Goal: Entertainment & Leisure: Browse casually

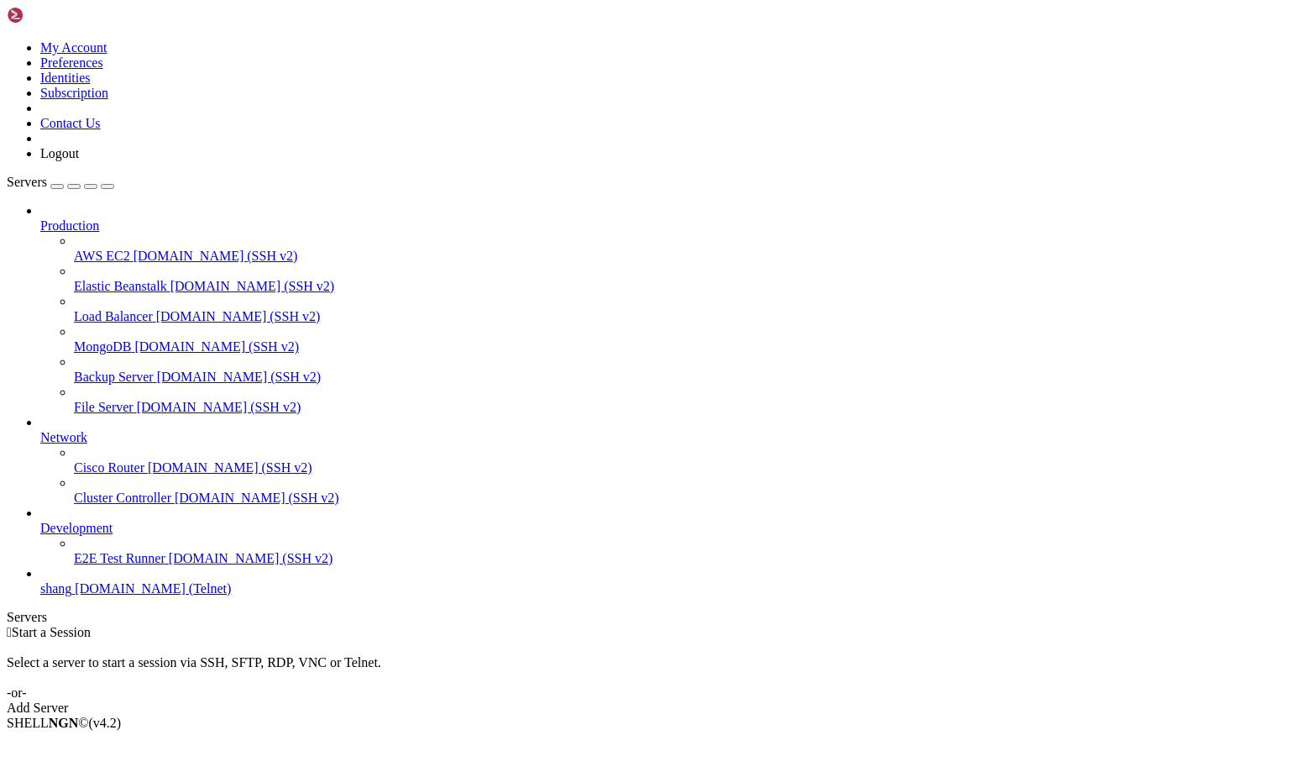
click at [106, 595] on span "[DOMAIN_NAME] (Telnet)" at bounding box center [153, 588] width 156 height 14
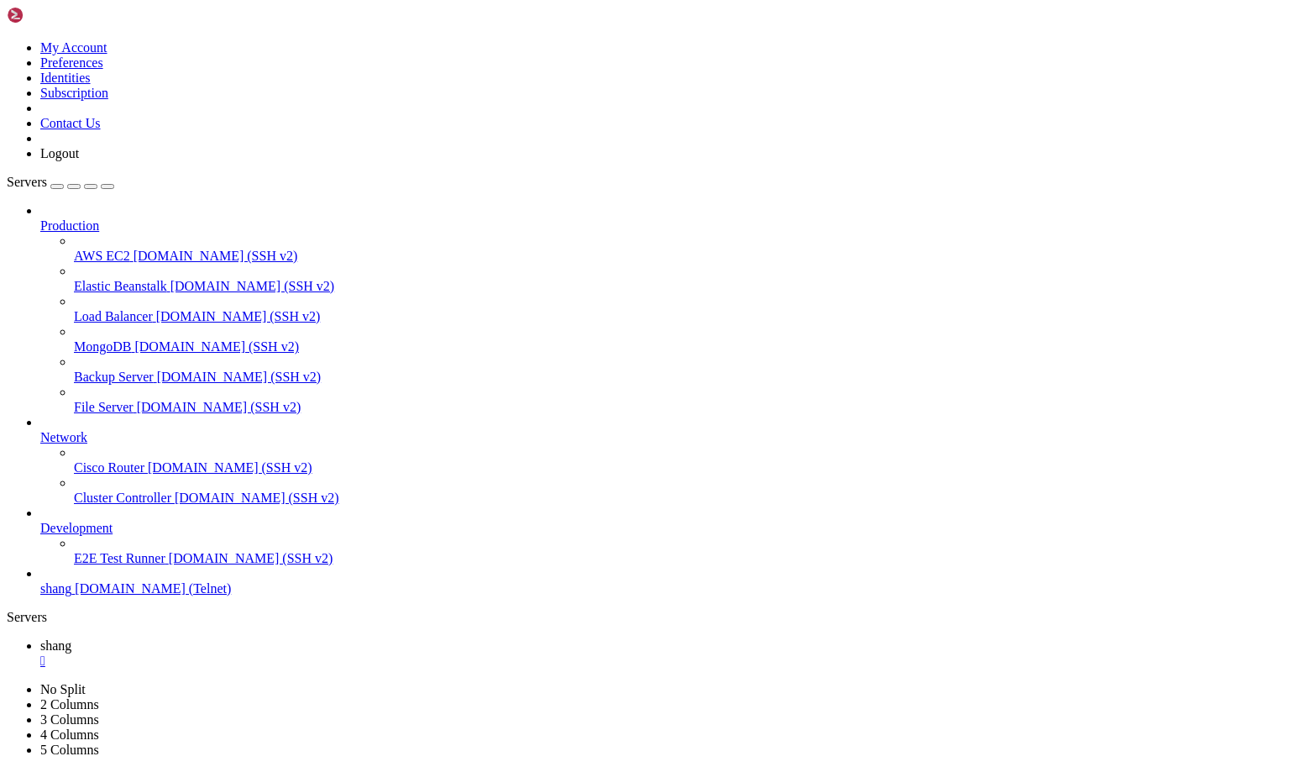
scroll to position [4257, 0]
drag, startPoint x: 11, startPoint y: 1606, endPoint x: 102, endPoint y: 1611, distance: 91.7
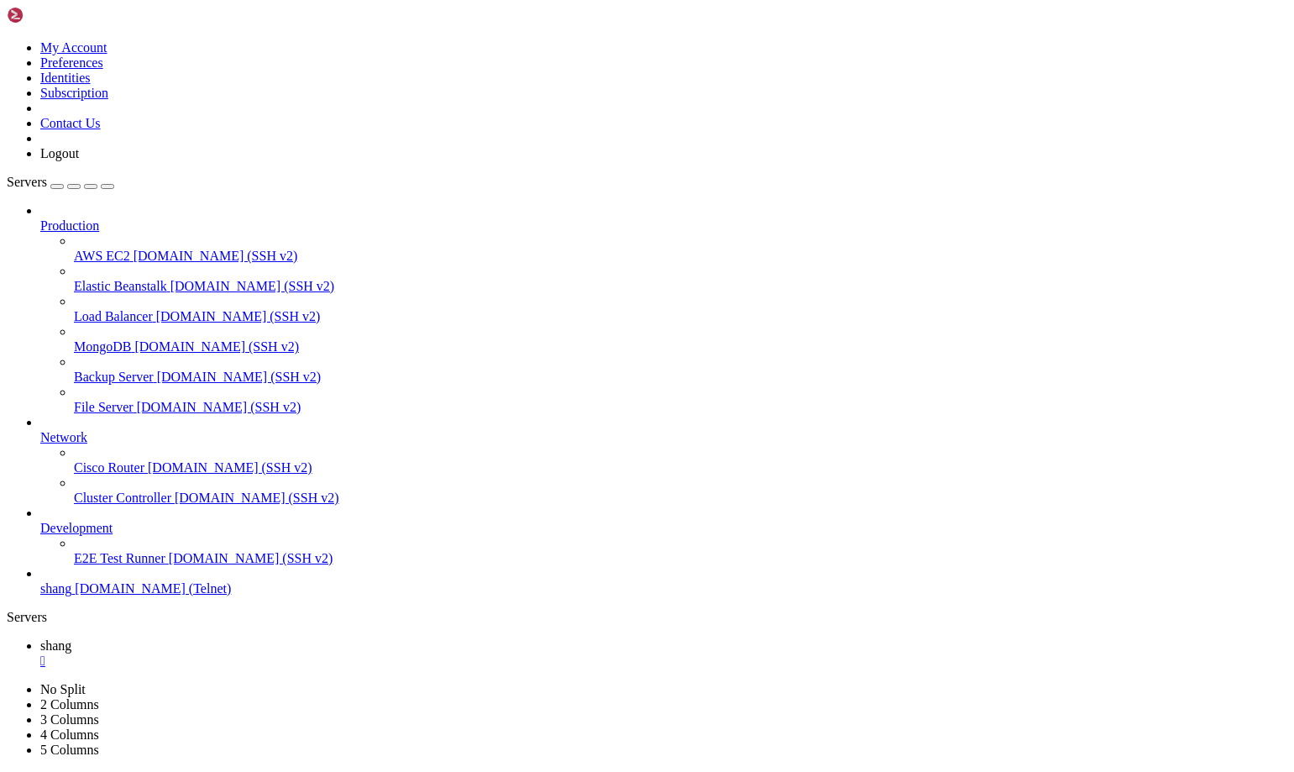
drag, startPoint x: 118, startPoint y: 1579, endPoint x: 15, endPoint y: 1575, distance: 102.5
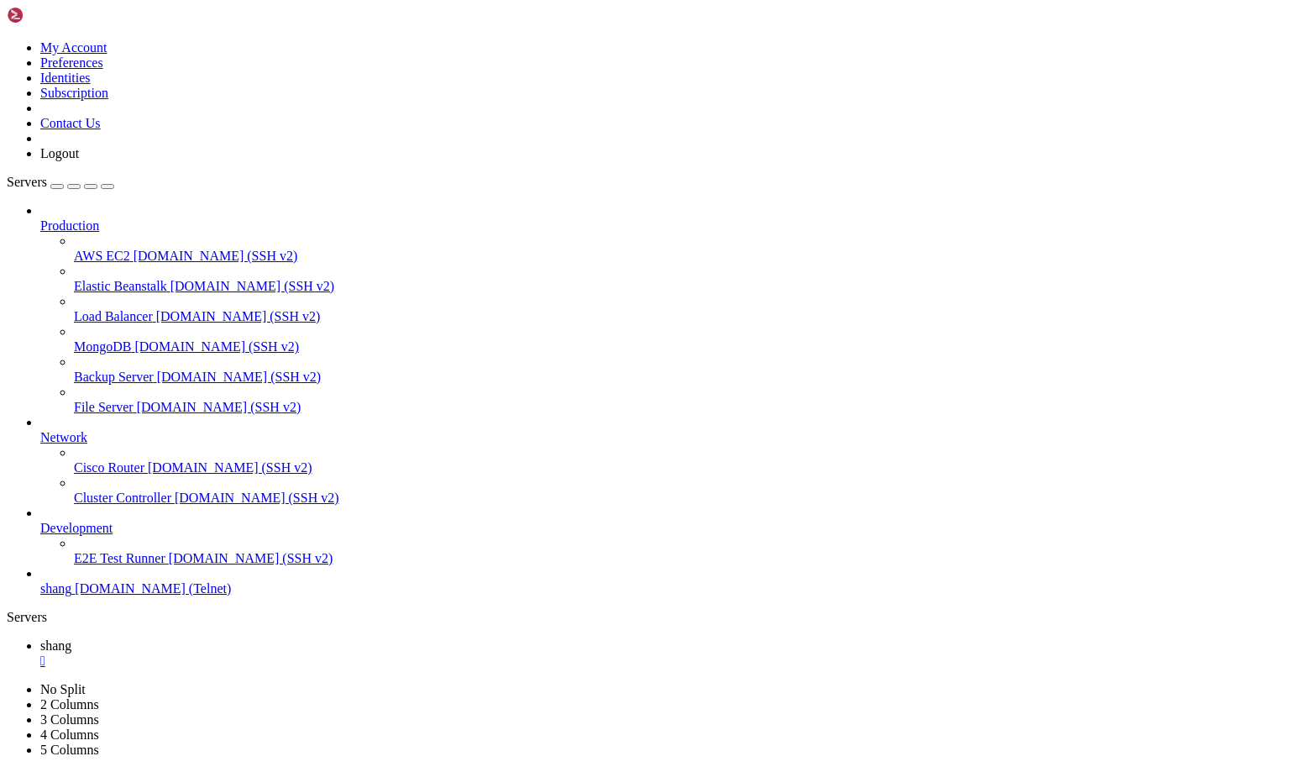
scroll to position [5945, 0]
drag, startPoint x: 16, startPoint y: 1338, endPoint x: 60, endPoint y: 1337, distance: 43.7
drag, startPoint x: 13, startPoint y: 1344, endPoint x: 72, endPoint y: 1334, distance: 60.3
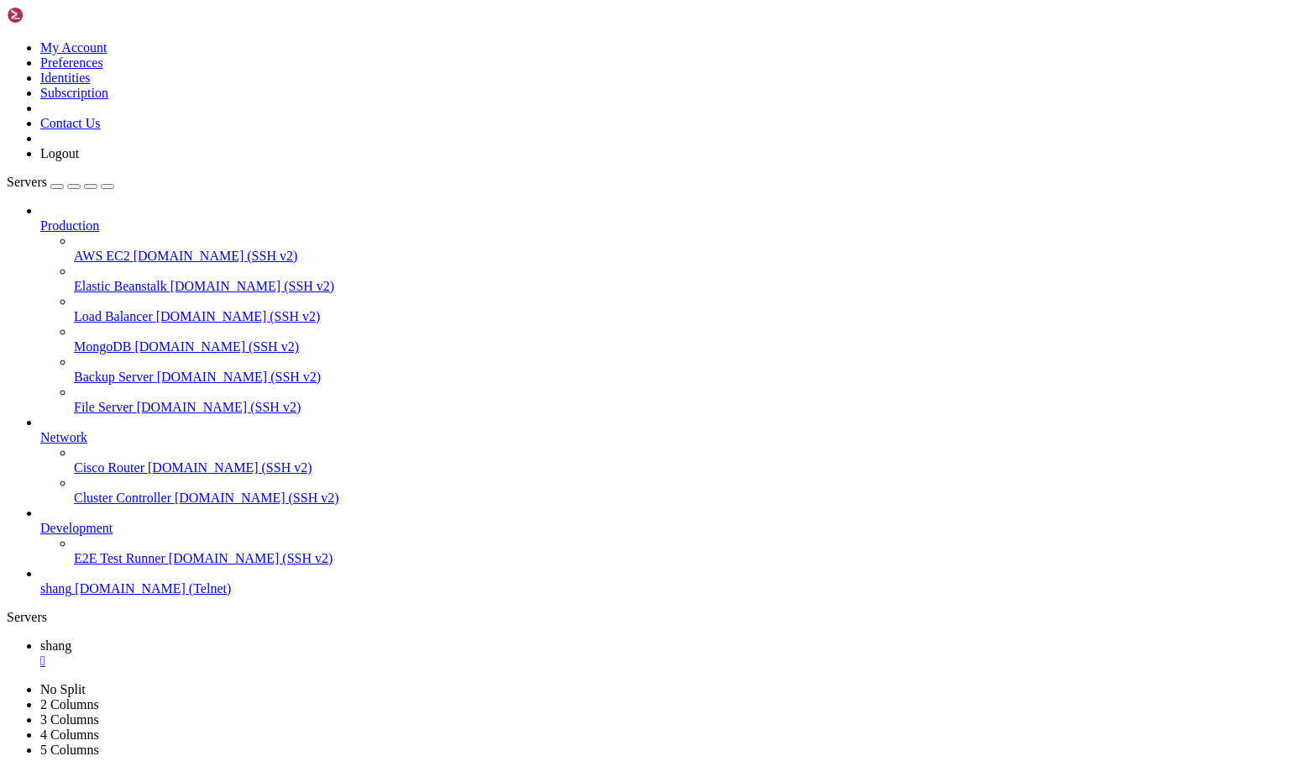
drag, startPoint x: 106, startPoint y: 1338, endPoint x: 14, endPoint y: 1342, distance: 91.6
